Goal: Transaction & Acquisition: Purchase product/service

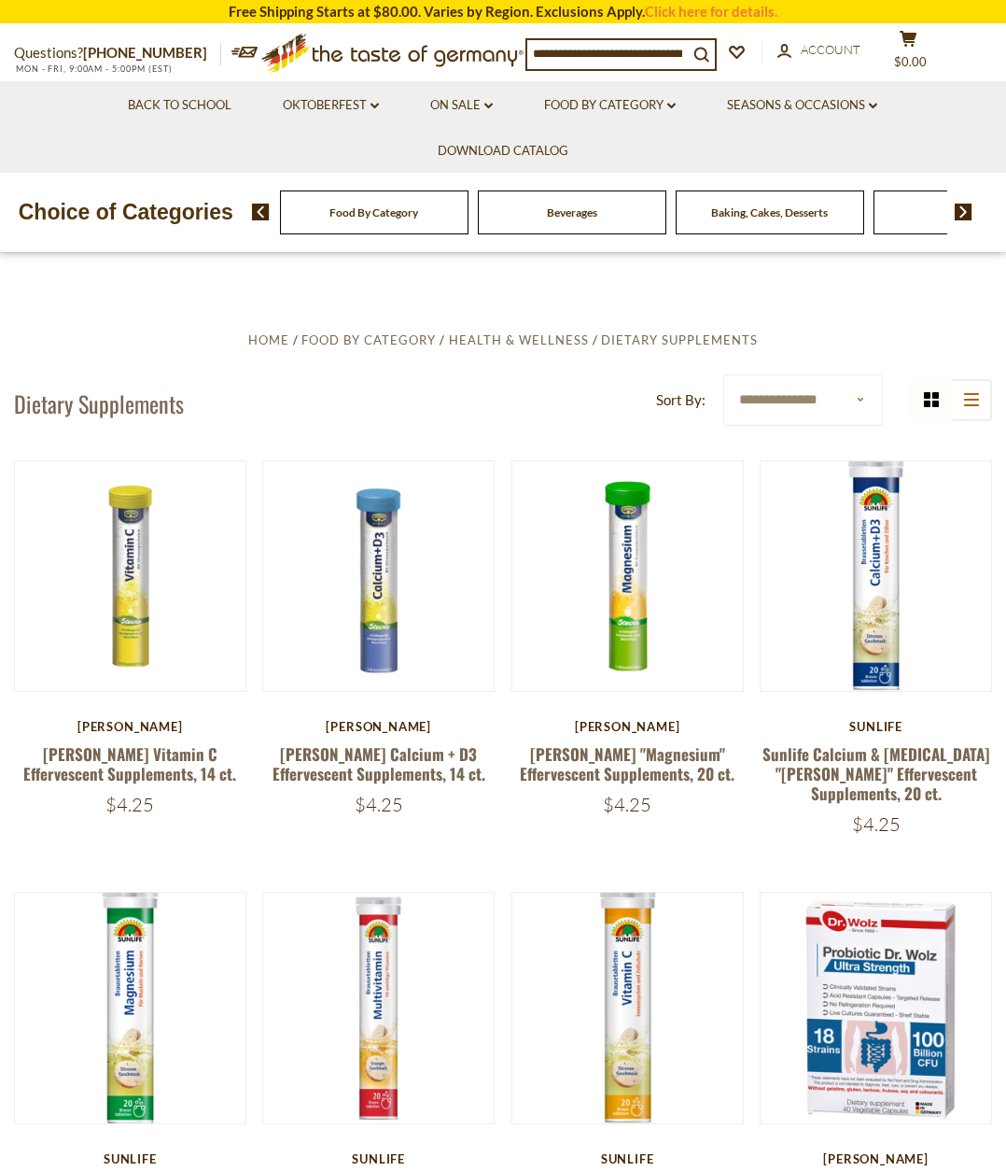
click at [571, 51] on input at bounding box center [607, 53] width 161 height 26
type input "*********"
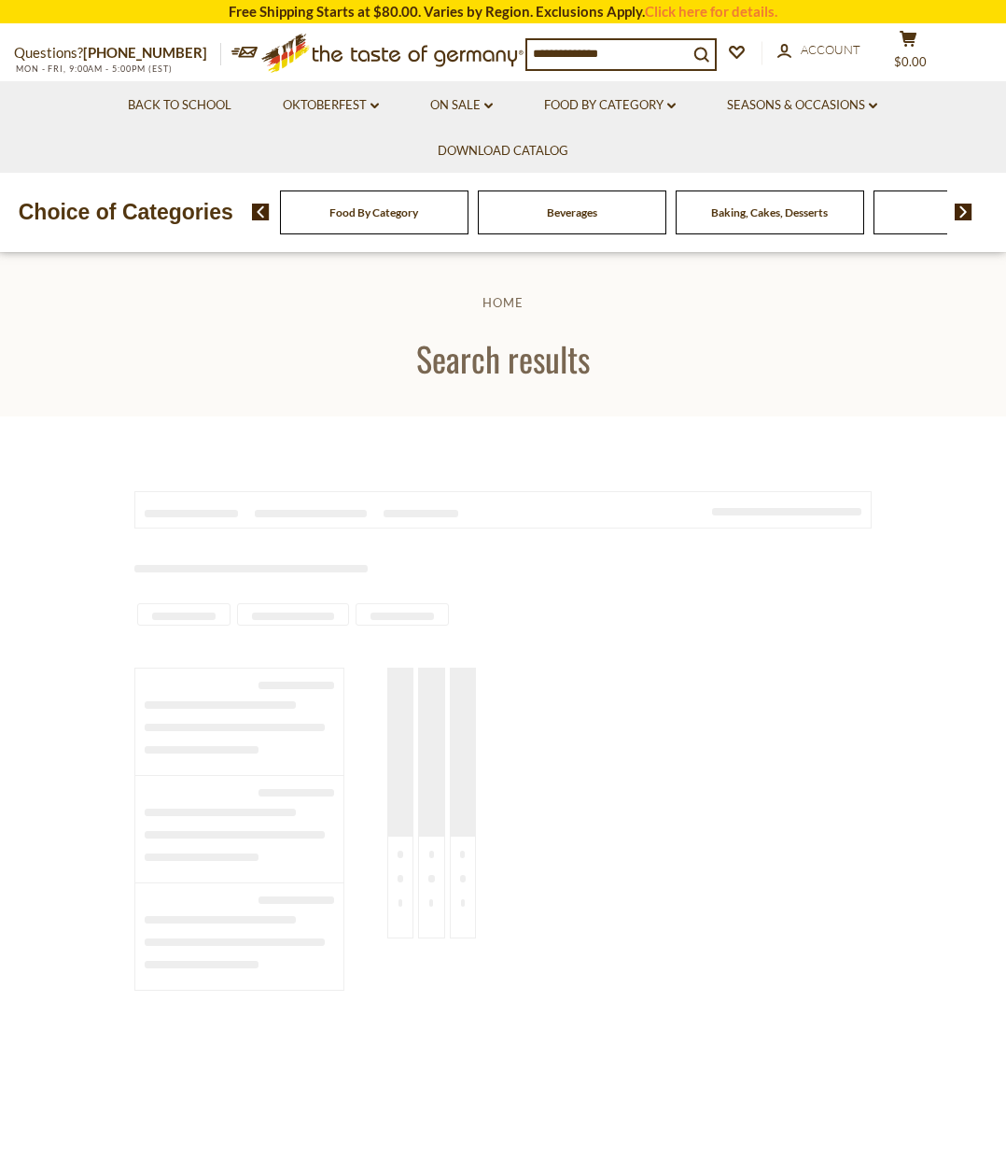
type input "*********"
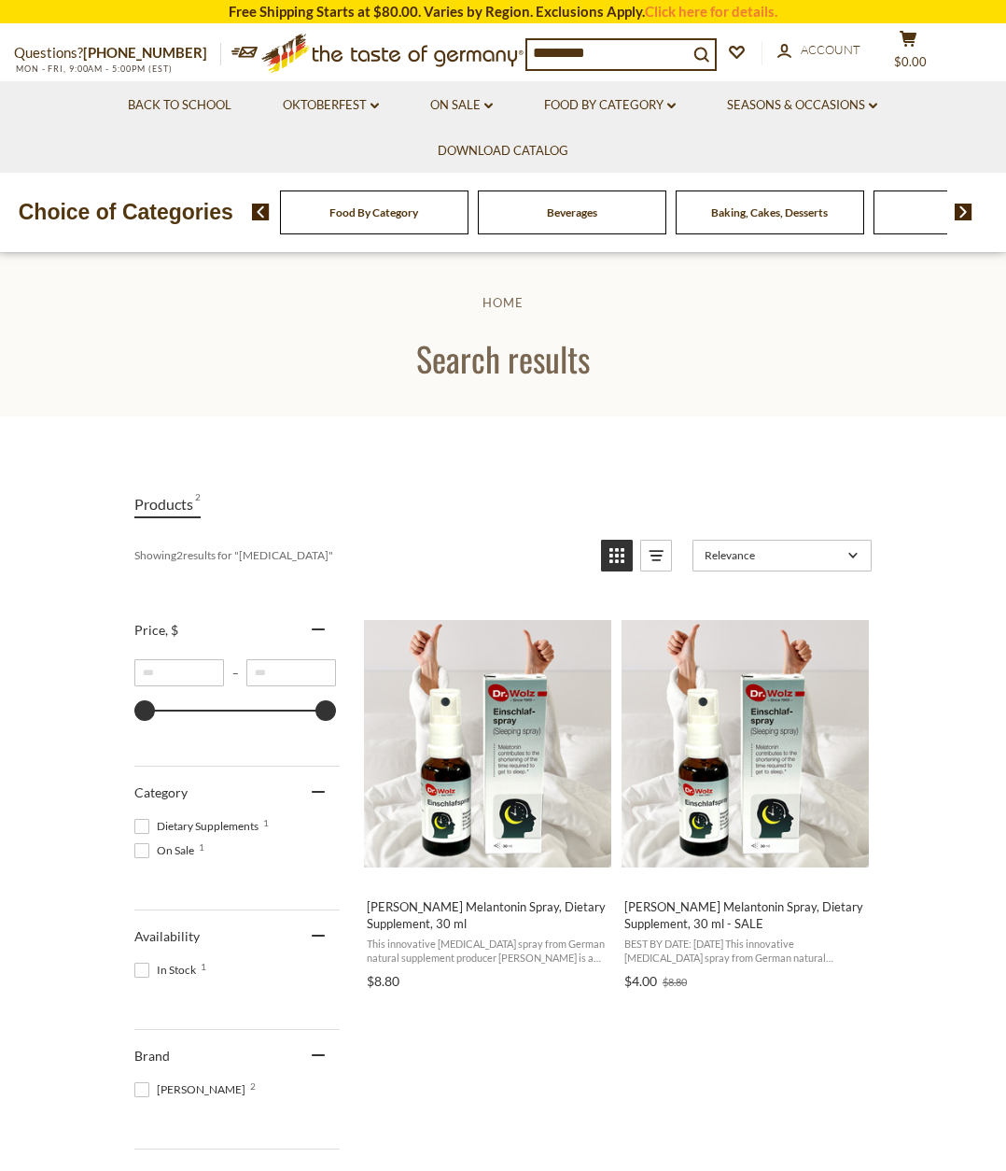
scroll to position [93, 0]
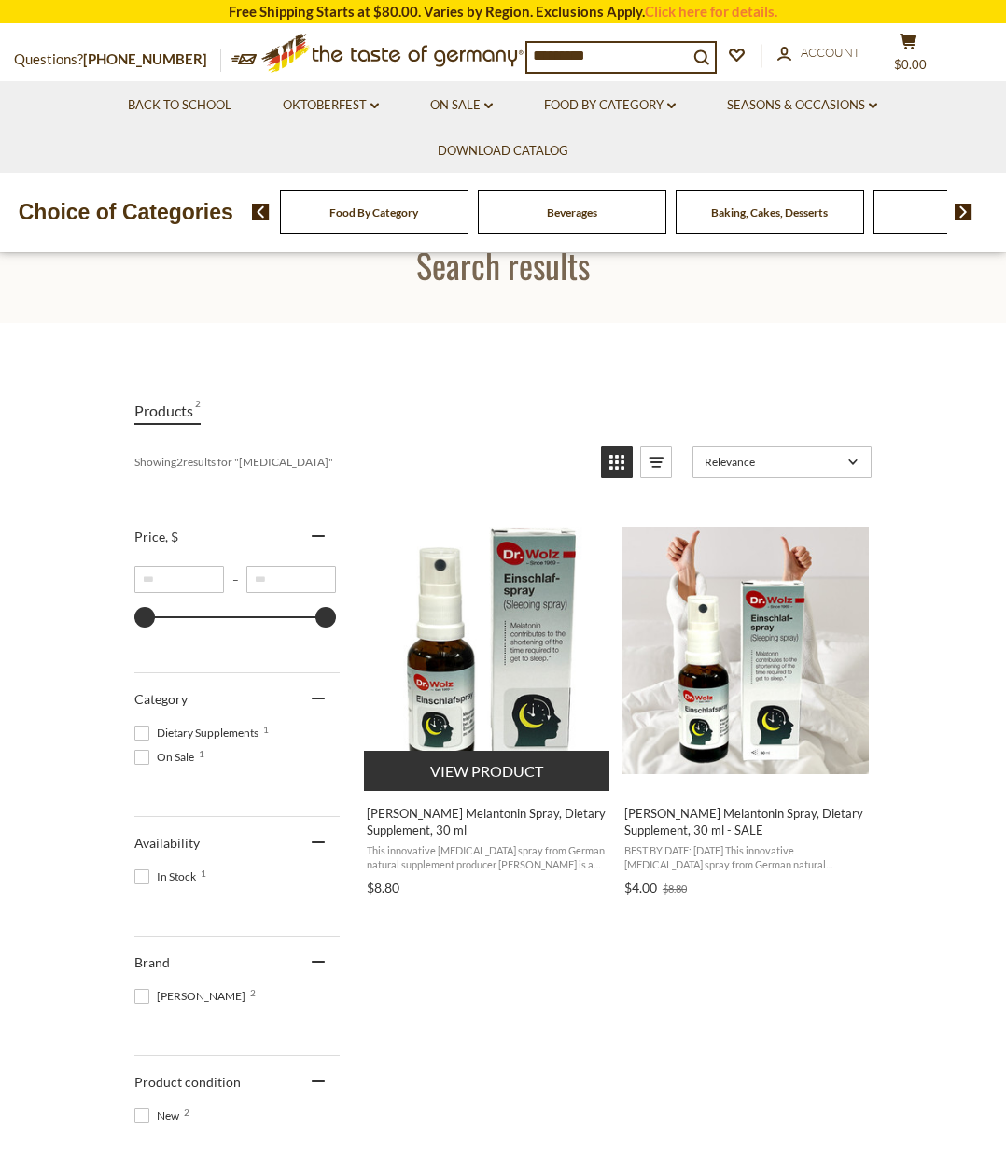
click at [482, 682] on img "Dr. Wolz Melantonin Spray, Dietary Supplement, 30 ml" at bounding box center [487, 650] width 247 height 247
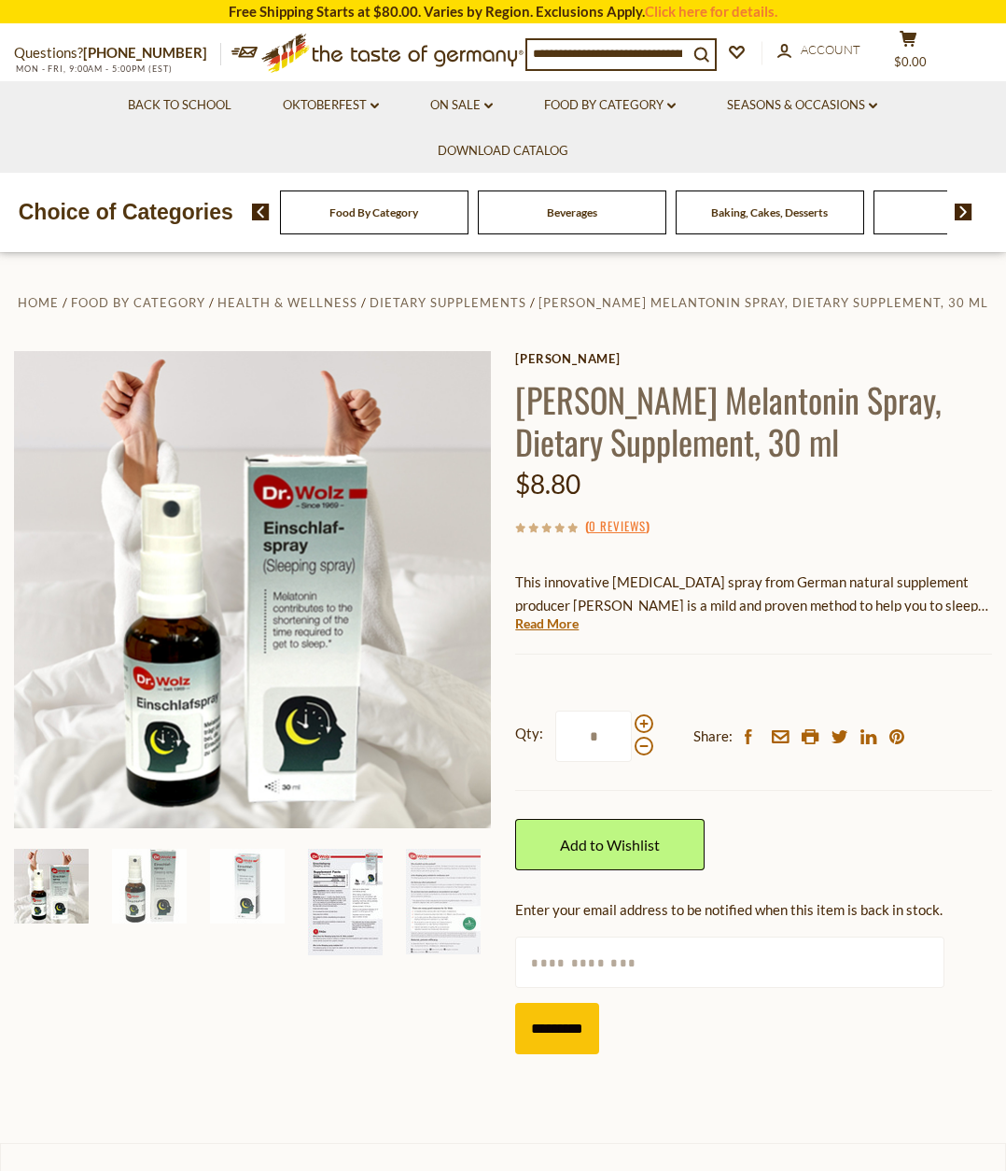
click at [331, 904] on img at bounding box center [345, 902] width 75 height 106
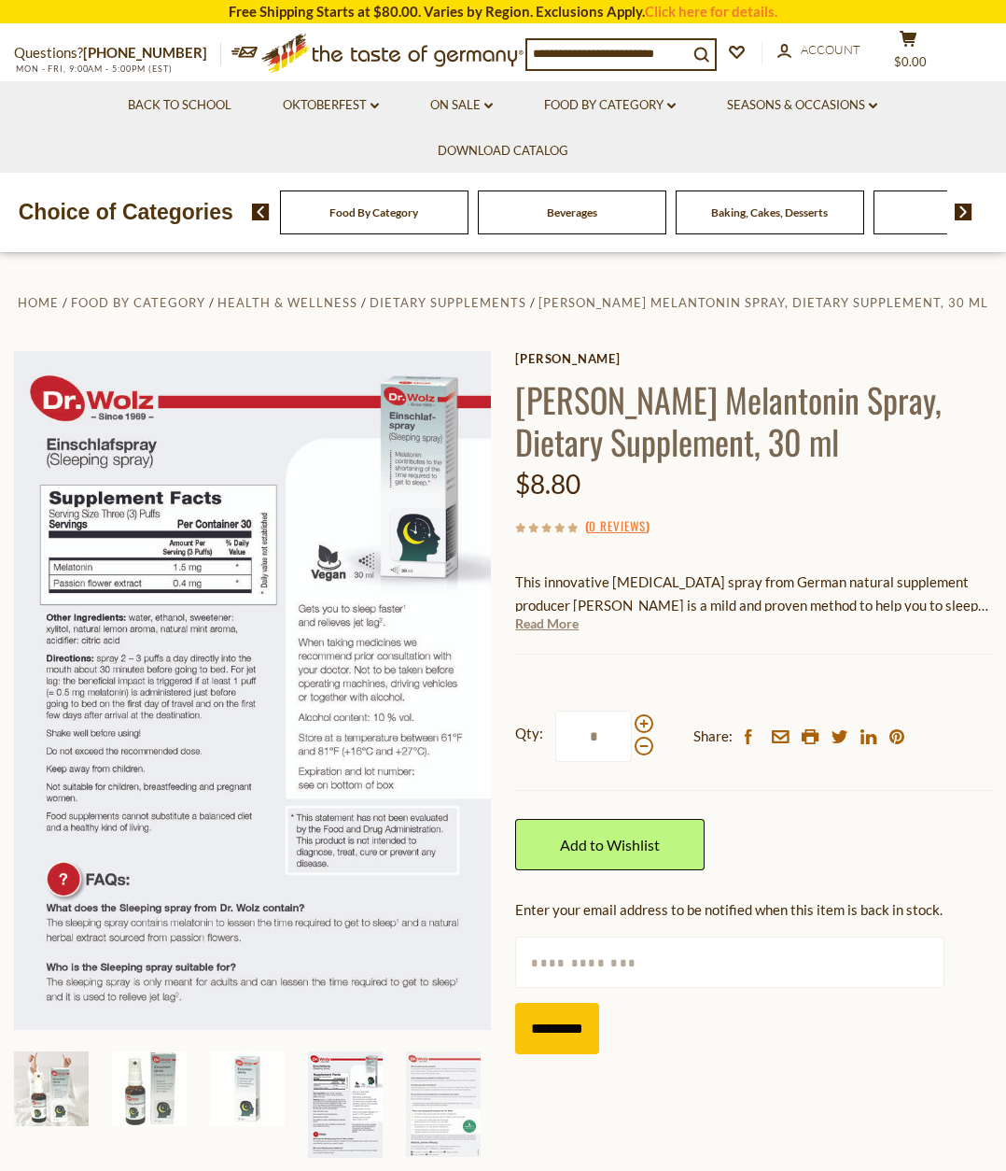
click at [535, 623] on link "Read More" at bounding box center [546, 623] width 63 height 19
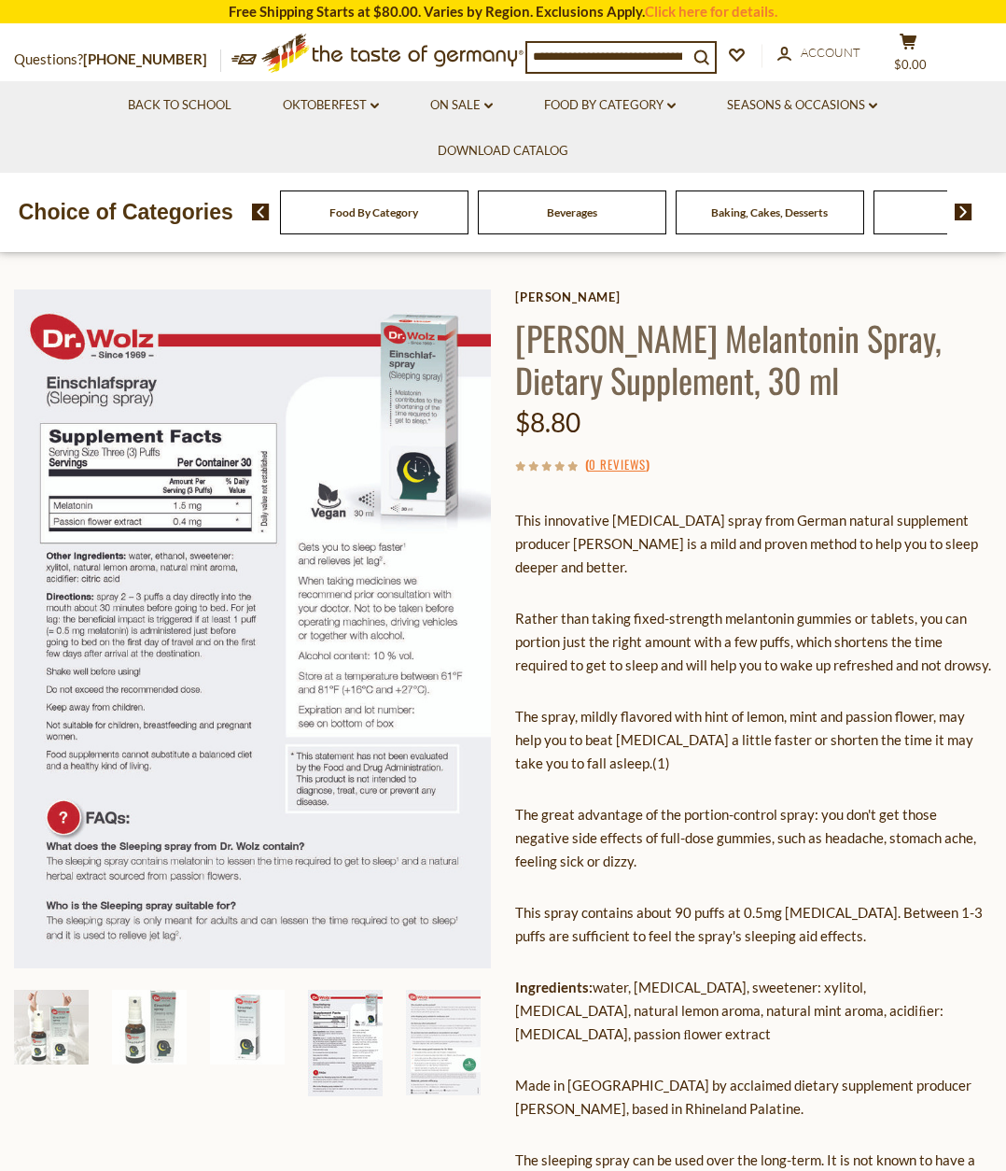
scroll to position [93, 0]
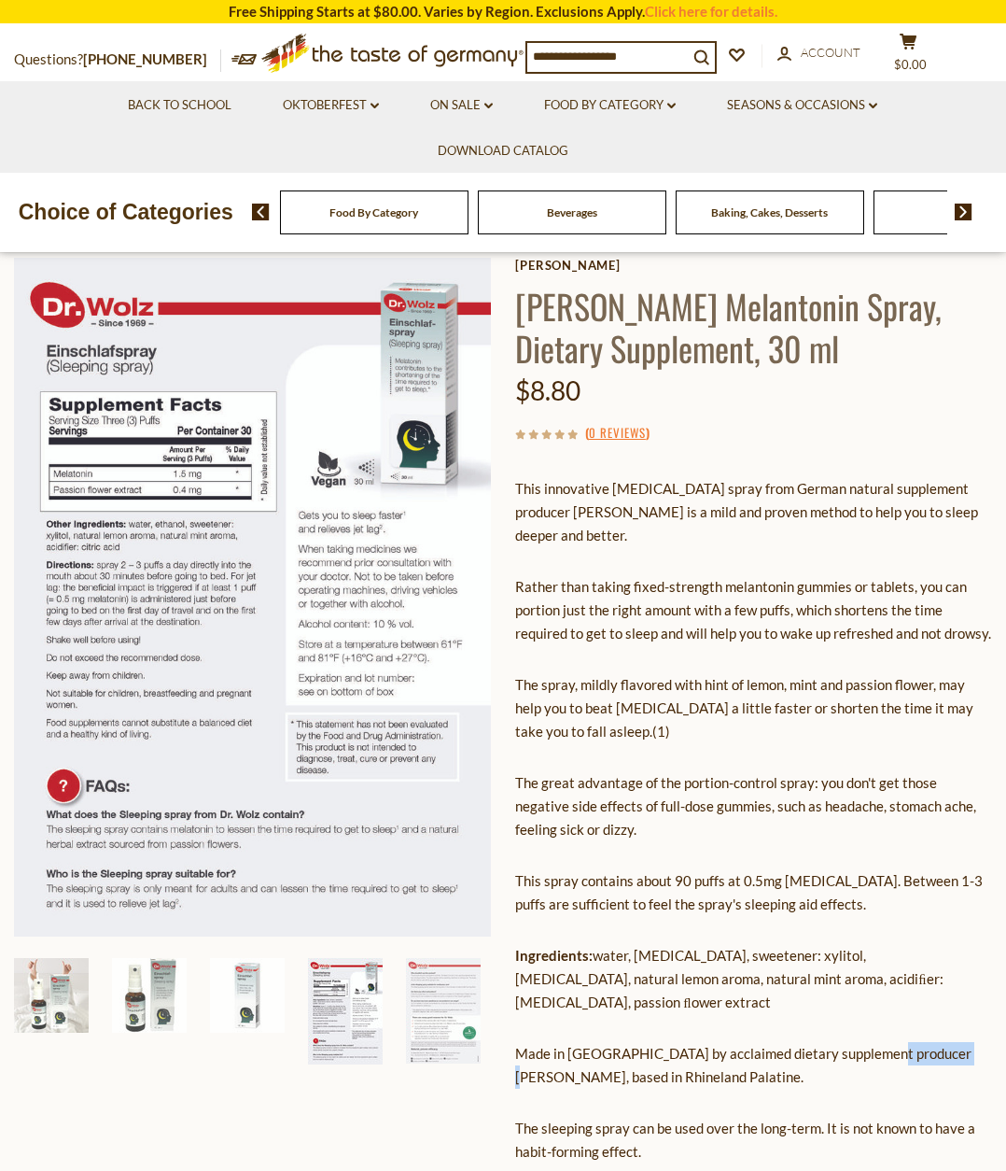
drag, startPoint x: 887, startPoint y: 1030, endPoint x: 956, endPoint y: 1030, distance: 69.1
click at [956, 1042] on p "Made in Germany by acclaimed dietary supplement producer Dr. Wolz, based in Rhi…" at bounding box center [753, 1065] width 477 height 47
copy p "Dr. Wolz, b"
